Goal: Check status: Check status

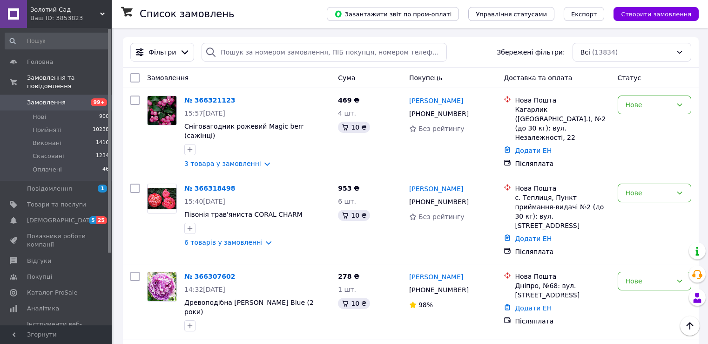
click at [61, 98] on span "Замовлення" at bounding box center [56, 102] width 59 height 8
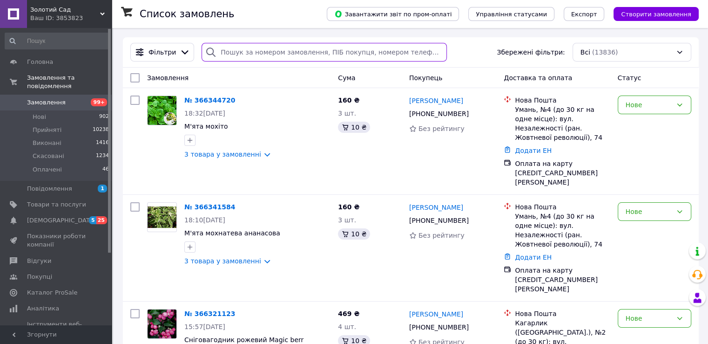
click at [225, 47] on input "search" at bounding box center [324, 52] width 245 height 19
paste input "380977417239"
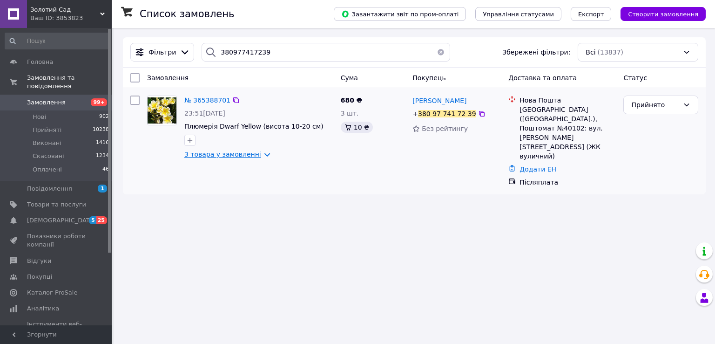
click at [211, 154] on link "3 товара у замовленні" at bounding box center [222, 153] width 77 height 7
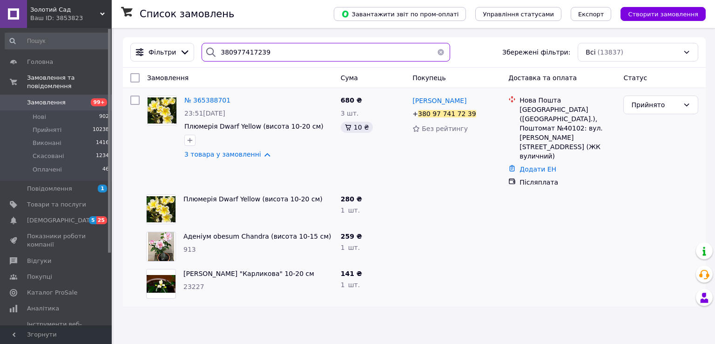
click at [235, 52] on input "380977417239" at bounding box center [326, 52] width 248 height 19
paste input "64348766"
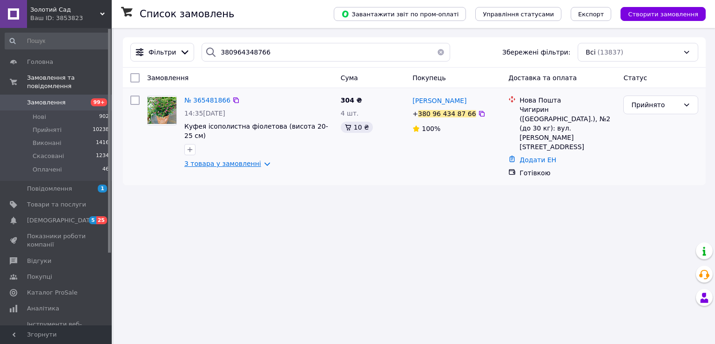
click at [228, 160] on link "3 товара у замовленні" at bounding box center [222, 163] width 77 height 7
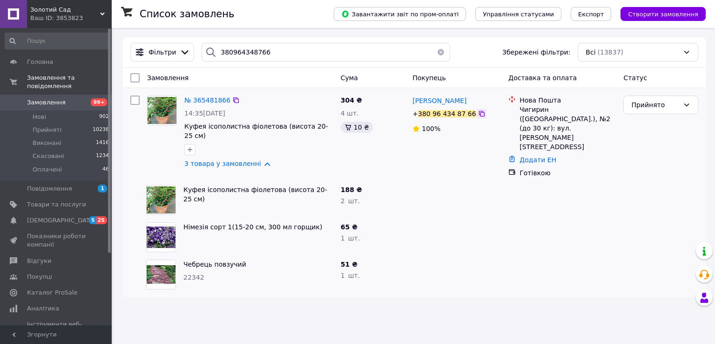
click at [479, 114] on icon at bounding box center [482, 114] width 6 height 6
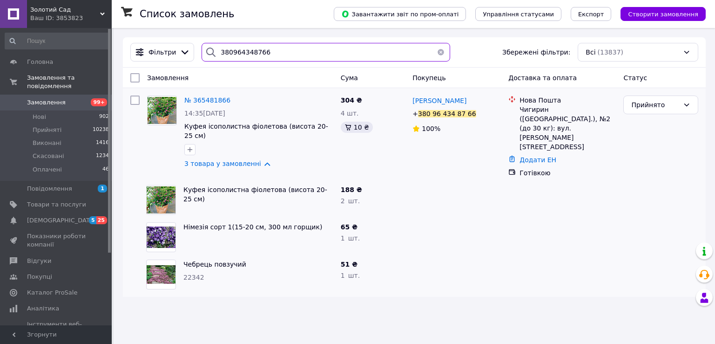
click at [259, 47] on input "380964348766" at bounding box center [326, 52] width 248 height 19
paste input "90247308"
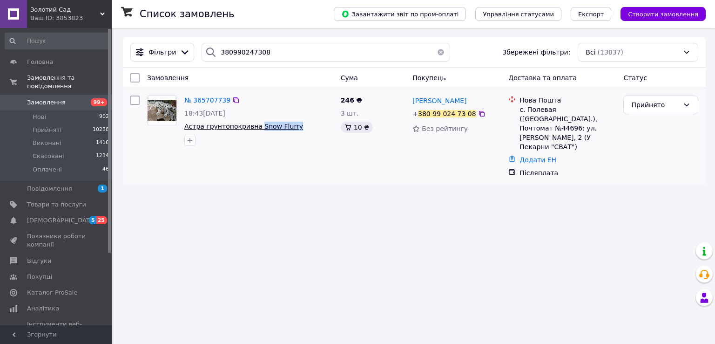
drag, startPoint x: 290, startPoint y: 126, endPoint x: 254, endPoint y: 129, distance: 36.0
click at [254, 129] on span "Астра грунтопокривна Snow Flurry" at bounding box center [258, 126] width 149 height 9
copy span "Snow Flurry"
click at [479, 116] on icon at bounding box center [482, 114] width 6 height 6
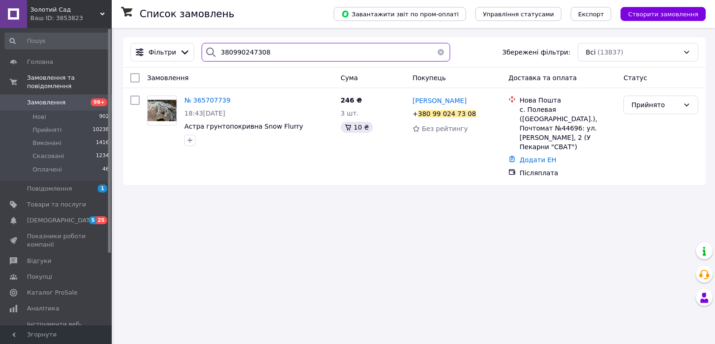
click at [244, 56] on input "380990247308" at bounding box center [326, 52] width 248 height 19
paste input "37894990"
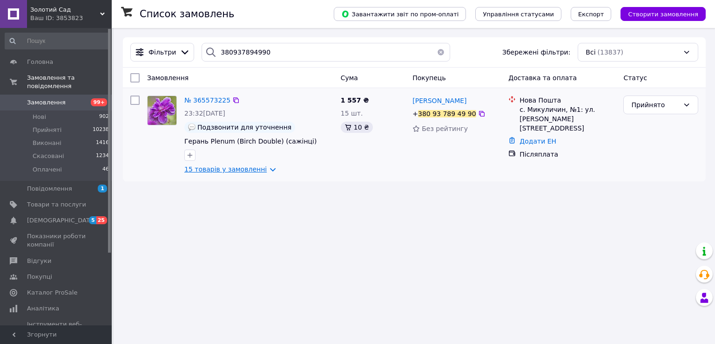
click at [218, 171] on link "15 товарів у замовленні" at bounding box center [225, 168] width 82 height 7
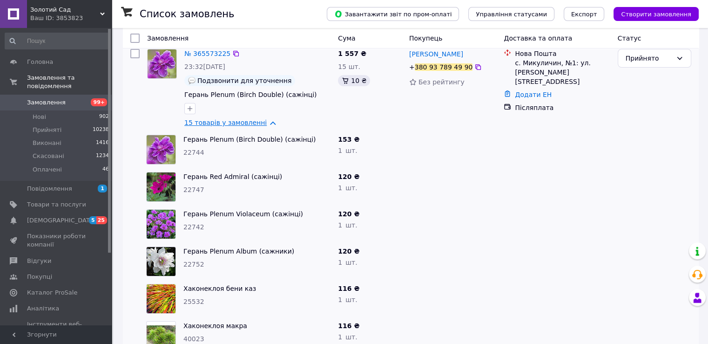
scroll to position [93, 0]
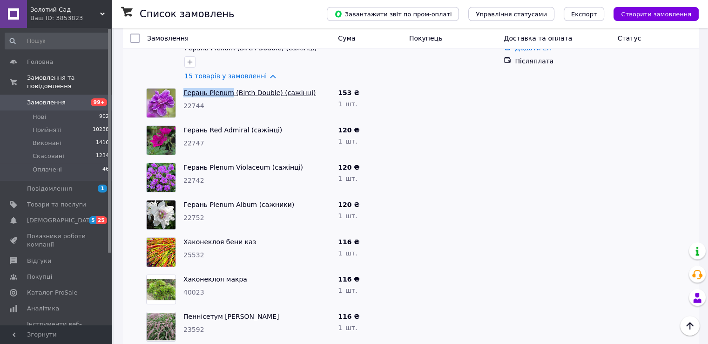
drag, startPoint x: 183, startPoint y: 95, endPoint x: 226, endPoint y: 94, distance: 43.3
click at [226, 94] on div "Герань Plenum (Birch Double) (сажінці) 22744" at bounding box center [257, 102] width 155 height 37
copy link "Герань Plenum"
click at [235, 108] on div "22744" at bounding box center [256, 105] width 147 height 9
drag, startPoint x: 184, startPoint y: 94, endPoint x: 269, endPoint y: 92, distance: 85.2
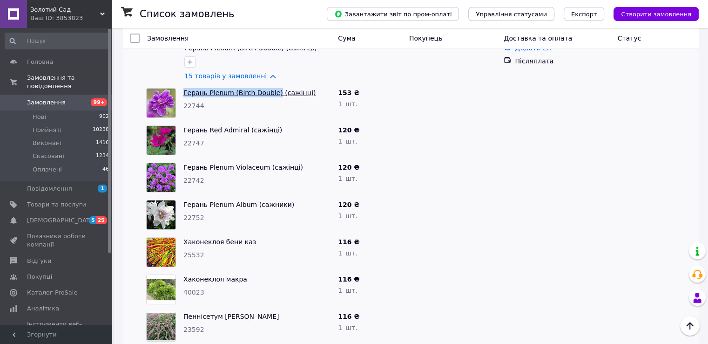
click at [269, 92] on div "Герань Plenum (Birch Double) (сажінці) 22744" at bounding box center [257, 102] width 155 height 37
copy link "Герань Plenum (Birch Double)"
drag, startPoint x: 181, startPoint y: 131, endPoint x: 241, endPoint y: 133, distance: 60.1
click at [241, 133] on div "Герань Red Admiral (сажінці) 22747" at bounding box center [257, 140] width 155 height 37
copy link "Герань Red Admiral"
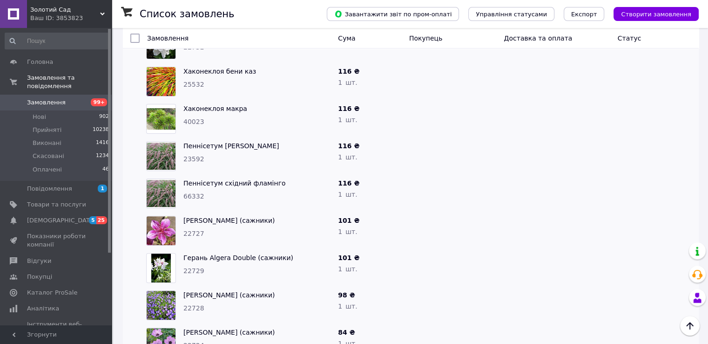
scroll to position [279, 0]
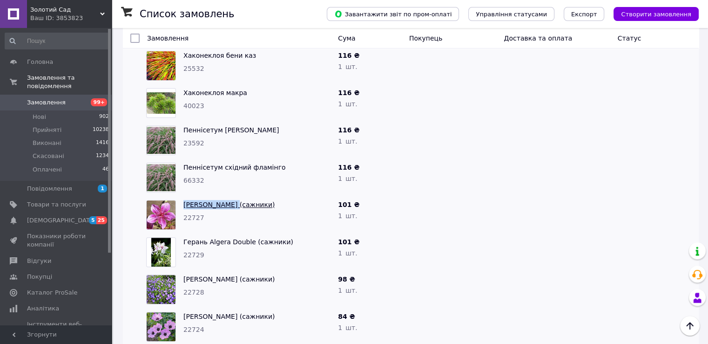
drag, startPoint x: 182, startPoint y: 210, endPoint x: 229, endPoint y: 209, distance: 46.6
click at [229, 209] on div "[PERSON_NAME] (сажники) 22727" at bounding box center [257, 214] width 155 height 37
copy link "Герань Starman"
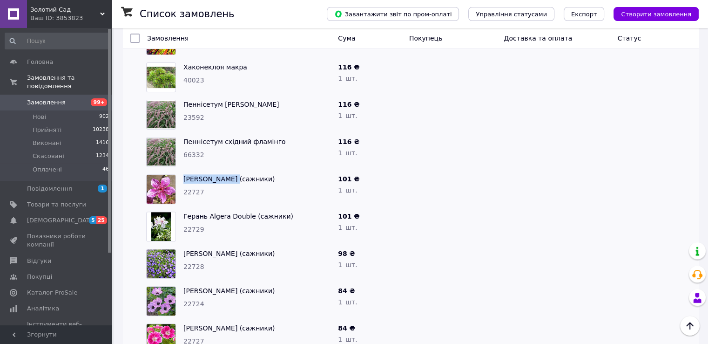
scroll to position [326, 0]
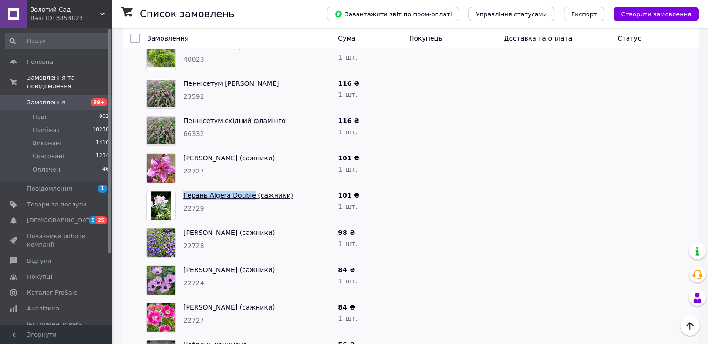
drag, startPoint x: 181, startPoint y: 197, endPoint x: 246, endPoint y: 200, distance: 65.2
click at [246, 200] on div "Герань Algera Double (сажники) 22729" at bounding box center [257, 205] width 155 height 37
copy link "Герань Algera Double"
drag, startPoint x: 180, startPoint y: 233, endPoint x: 230, endPoint y: 235, distance: 49.8
click at [230, 235] on div "[PERSON_NAME] (сажники) 22728" at bounding box center [257, 242] width 155 height 37
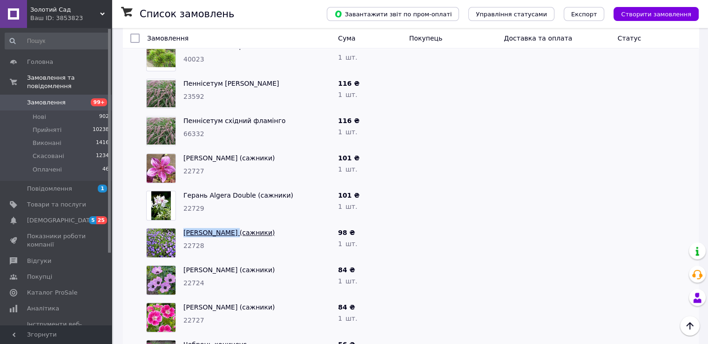
copy link "[PERSON_NAME]"
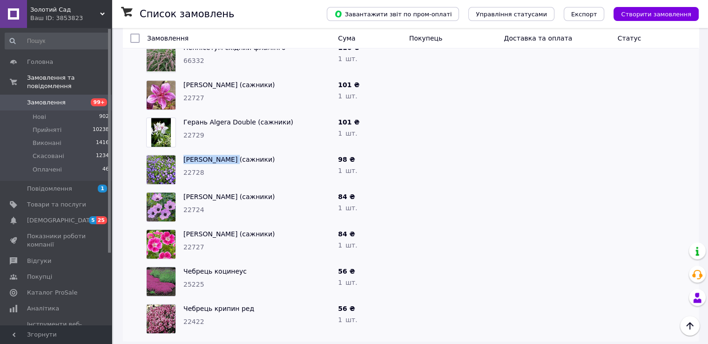
scroll to position [407, 0]
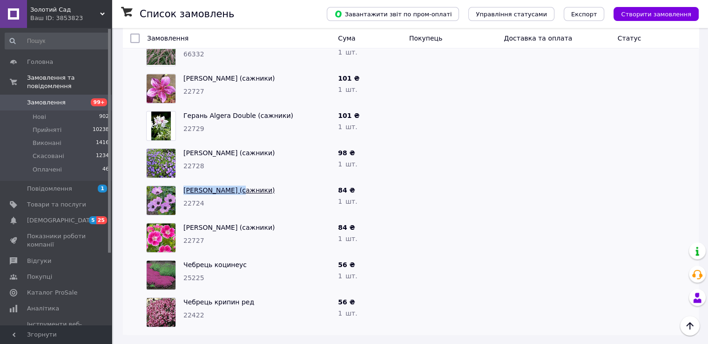
drag, startPoint x: 178, startPoint y: 191, endPoint x: 230, endPoint y: 190, distance: 51.7
click at [230, 190] on div "[PERSON_NAME] (сажники) 22724" at bounding box center [238, 200] width 192 height 37
copy div "Герань Ballerina"
drag, startPoint x: 181, startPoint y: 226, endPoint x: 216, endPoint y: 226, distance: 34.9
click at [216, 226] on div "[PERSON_NAME] (сажники) 22727" at bounding box center [257, 237] width 155 height 37
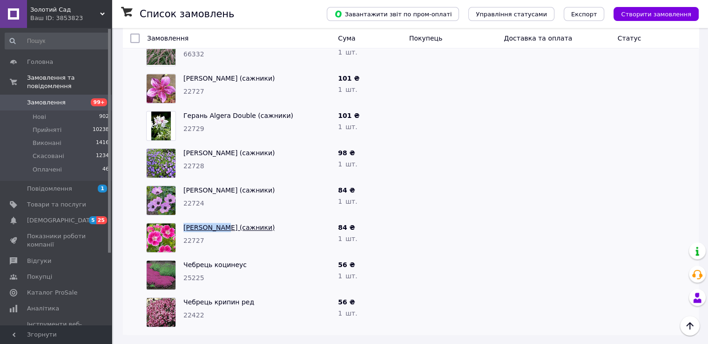
copy link "[PERSON_NAME]"
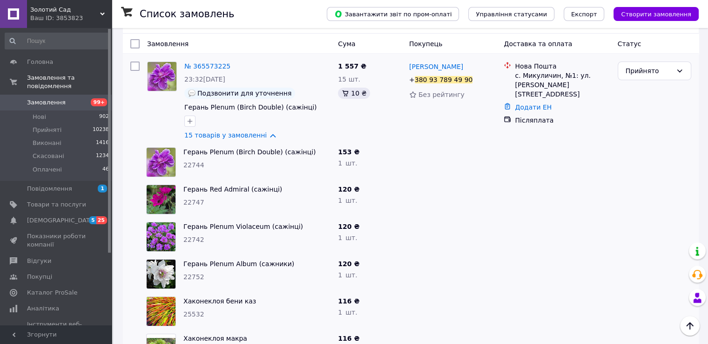
scroll to position [0, 0]
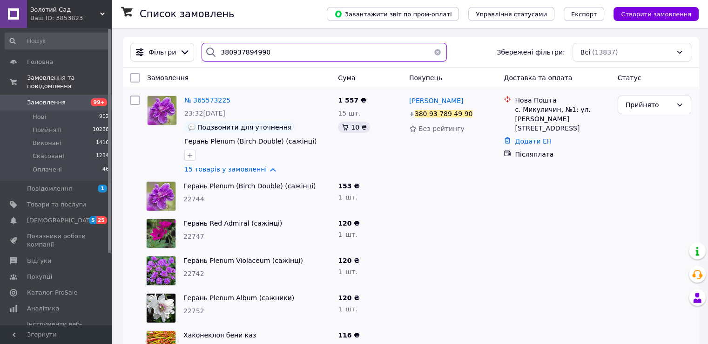
click at [252, 53] on input "380937894990" at bounding box center [324, 52] width 245 height 19
paste input "[PERSON_NAME]"
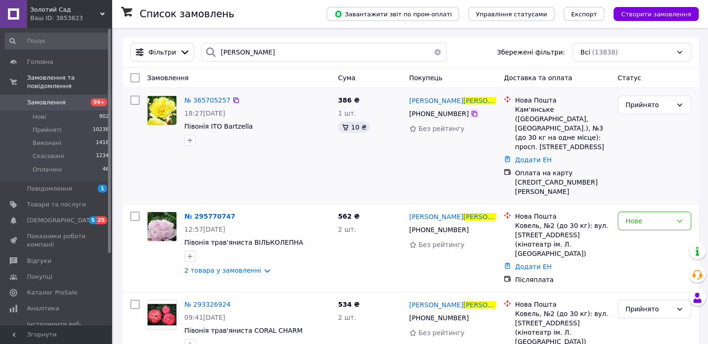
click at [471, 117] on icon at bounding box center [474, 113] width 7 height 7
drag, startPoint x: 255, startPoint y: 129, endPoint x: 221, endPoint y: 123, distance: 34.4
click at [221, 123] on span "Півонія ІТО Bartzella" at bounding box center [257, 126] width 146 height 9
copy span "Bartzella"
click at [471, 117] on icon at bounding box center [474, 113] width 7 height 7
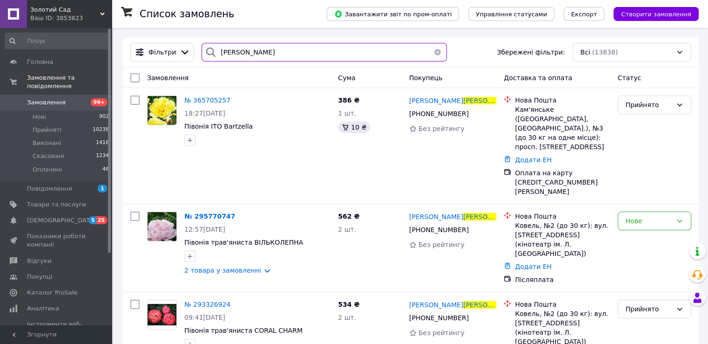
click at [248, 53] on input "[PERSON_NAME]" at bounding box center [324, 52] width 245 height 19
paste input "380973685923"
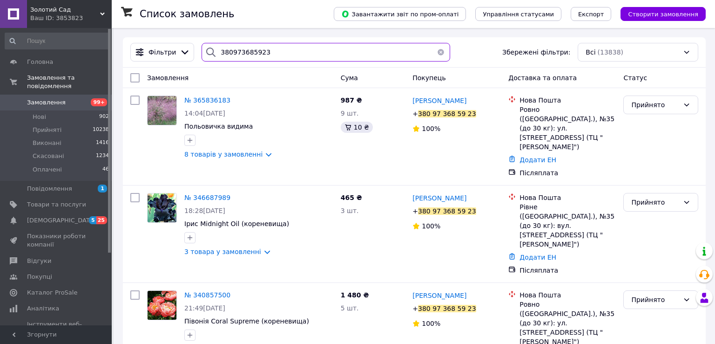
type input "380973685923"
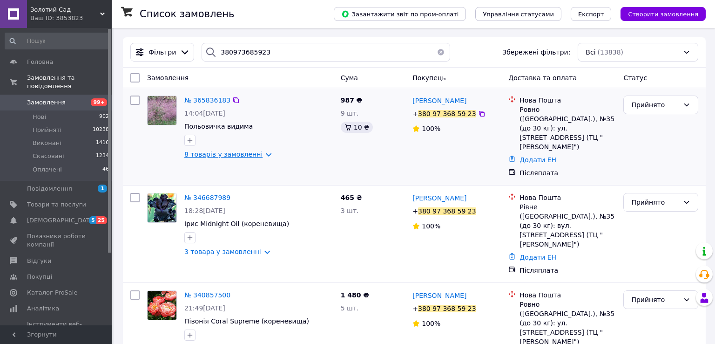
click at [224, 155] on link "8 товарів у замовленні" at bounding box center [223, 153] width 78 height 7
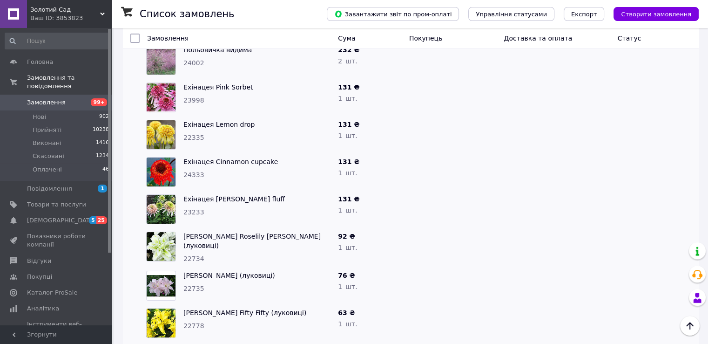
scroll to position [93, 0]
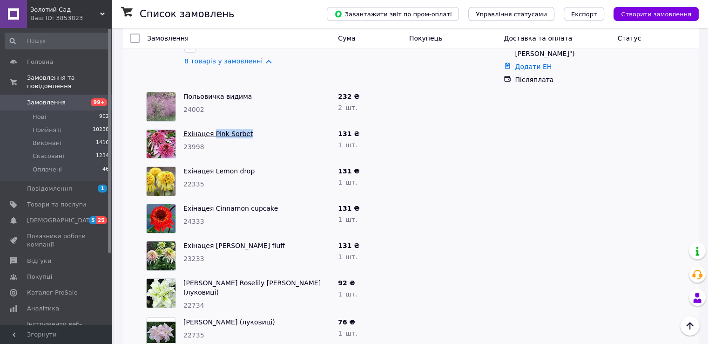
drag, startPoint x: 250, startPoint y: 115, endPoint x: 210, endPoint y: 117, distance: 39.6
click at [210, 129] on span "Ехінацея Pink Sorbet" at bounding box center [256, 133] width 147 height 9
drag, startPoint x: 210, startPoint y: 117, endPoint x: 226, endPoint y: 117, distance: 16.8
drag, startPoint x: 251, startPoint y: 152, endPoint x: 211, endPoint y: 152, distance: 40.5
click at [211, 166] on span "Ехінацея Lemon drop" at bounding box center [256, 170] width 147 height 9
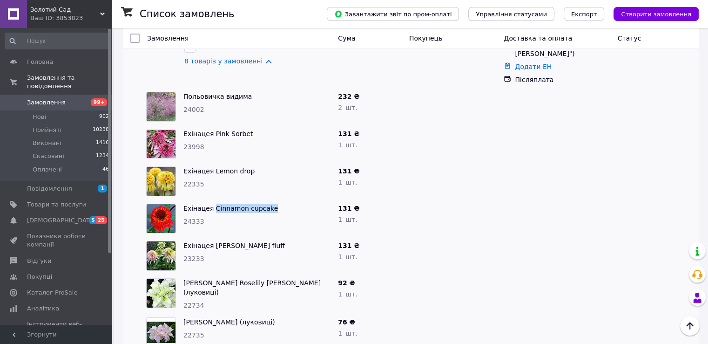
drag, startPoint x: 277, startPoint y: 192, endPoint x: 211, endPoint y: 186, distance: 66.4
click at [211, 203] on span "Ехінацея Cinnamon cupcake" at bounding box center [256, 207] width 147 height 9
drag, startPoint x: 262, startPoint y: 230, endPoint x: 211, endPoint y: 228, distance: 50.8
click at [211, 241] on span "Ехінацея [PERSON_NAME] fluff" at bounding box center [256, 245] width 147 height 9
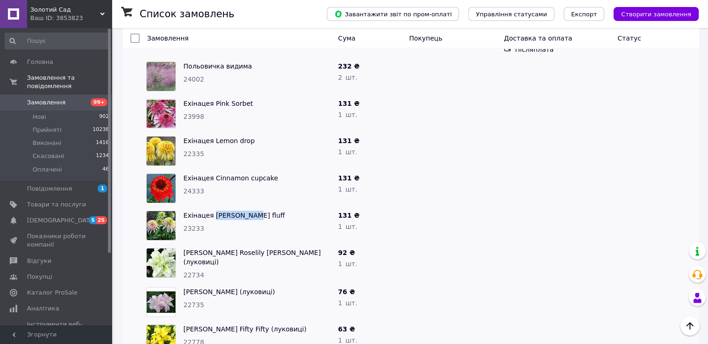
scroll to position [140, 0]
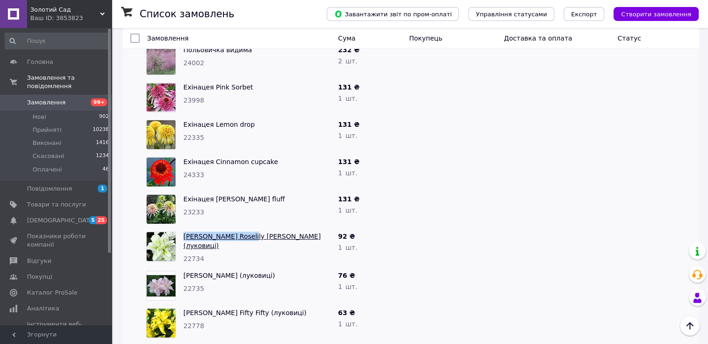
drag, startPoint x: 181, startPoint y: 218, endPoint x: 240, endPoint y: 221, distance: 59.2
click at [240, 228] on div "[PERSON_NAME] Roselily [PERSON_NAME] (луковиці) 22734" at bounding box center [257, 247] width 155 height 39
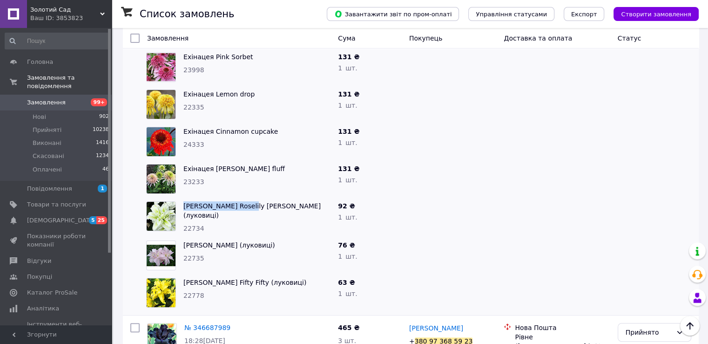
scroll to position [186, 0]
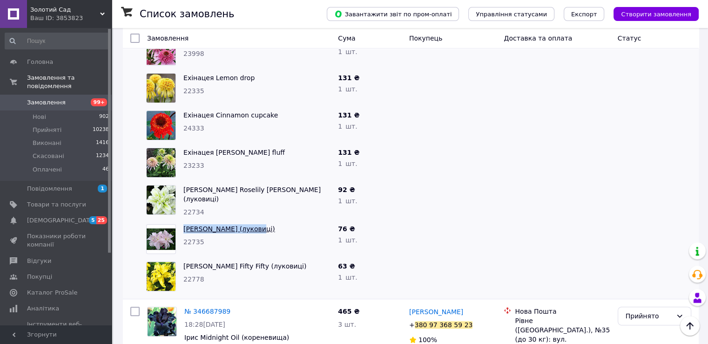
drag, startPoint x: 183, startPoint y: 210, endPoint x: 243, endPoint y: 208, distance: 60.1
click at [243, 220] on div "[PERSON_NAME] (луковиці) 22735" at bounding box center [257, 238] width 155 height 37
drag, startPoint x: 181, startPoint y: 248, endPoint x: 226, endPoint y: 243, distance: 45.9
click at [226, 257] on div "[PERSON_NAME] Fifty Fifty (луковиці) 22778" at bounding box center [257, 275] width 155 height 37
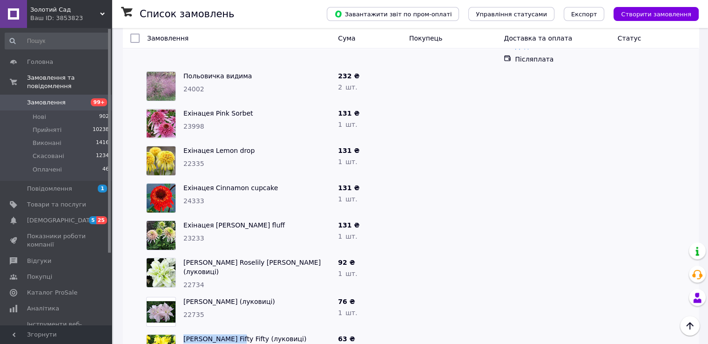
scroll to position [93, 0]
